Goal: Task Accomplishment & Management: Use online tool/utility

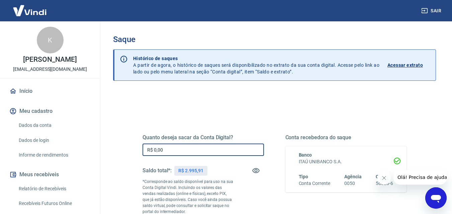
click at [172, 150] on input "R$ 0,00" at bounding box center [203, 150] width 121 height 12
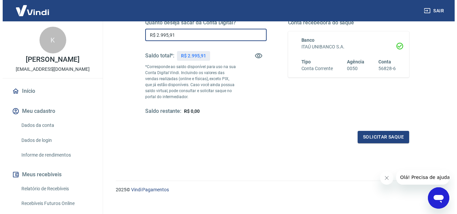
scroll to position [122, 0]
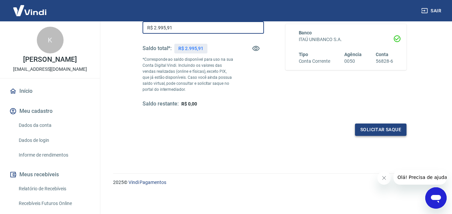
type input "R$ 2.995,91"
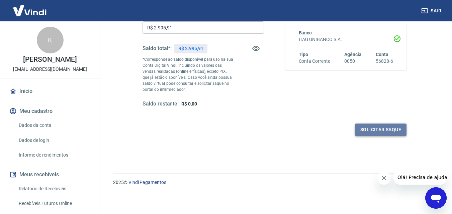
click at [370, 127] on button "Solicitar saque" at bounding box center [381, 130] width 52 height 12
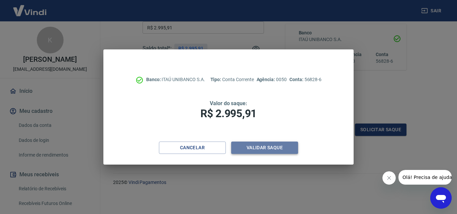
click at [276, 150] on button "Validar saque" at bounding box center [264, 148] width 67 height 12
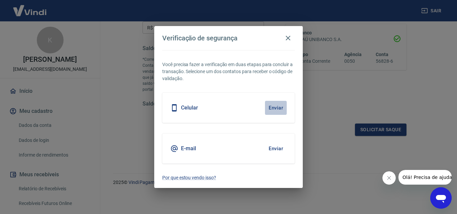
click at [275, 106] on button "Enviar" at bounding box center [276, 108] width 22 height 14
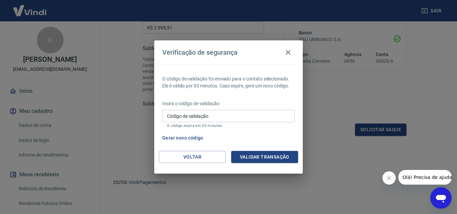
drag, startPoint x: 189, startPoint y: 109, endPoint x: 187, endPoint y: 115, distance: 6.0
click at [188, 110] on div "Insira o código de validação Código de validação Código de validação O código e…" at bounding box center [228, 114] width 132 height 29
drag, startPoint x: 186, startPoint y: 116, endPoint x: 160, endPoint y: 120, distance: 26.4
click at [186, 116] on input "Código de validação" at bounding box center [228, 116] width 132 height 12
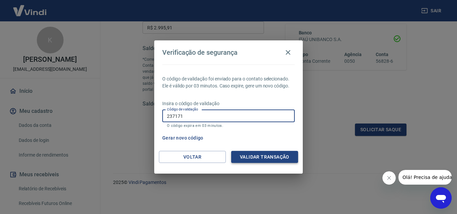
type input "237171"
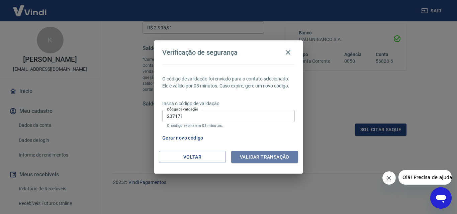
click at [257, 157] on button "Validar transação" at bounding box center [264, 157] width 67 height 12
